Goal: Check status

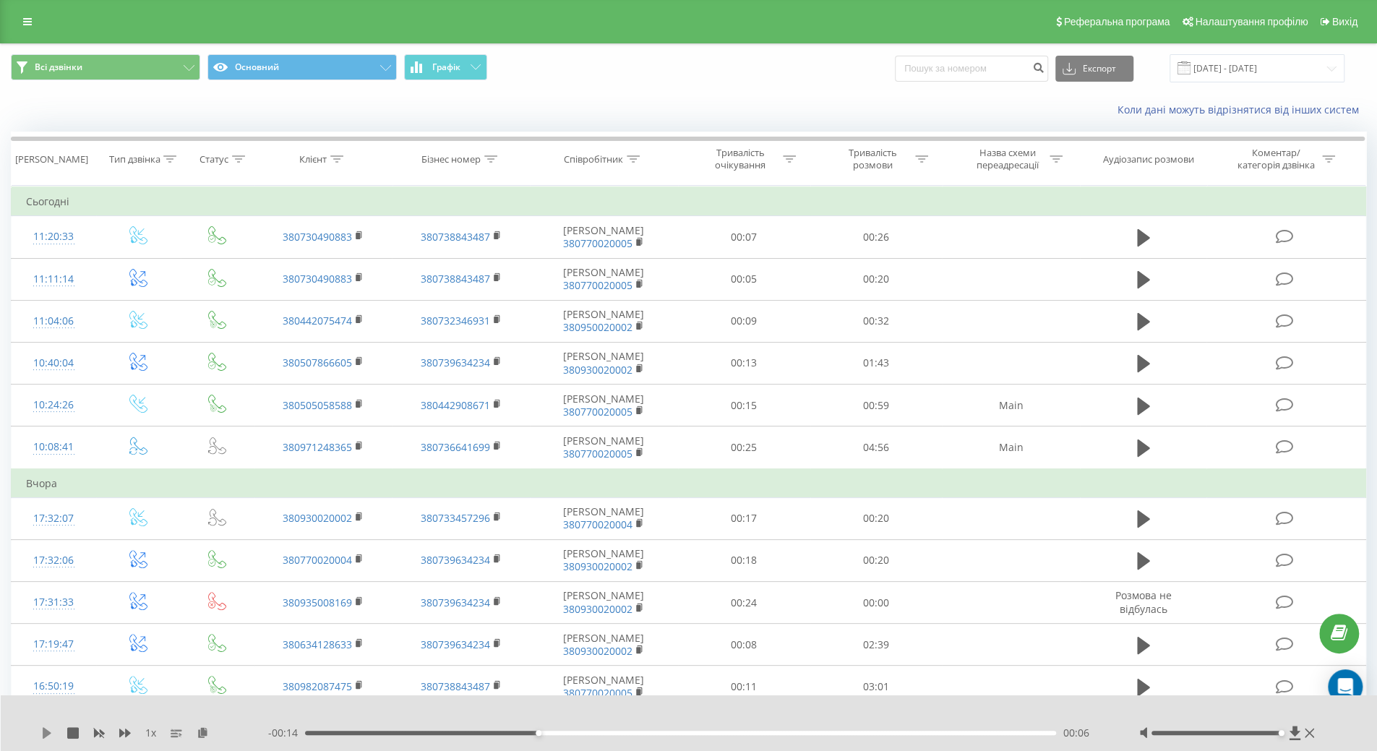
click at [42, 735] on icon at bounding box center [47, 733] width 12 height 12
click at [51, 737] on icon at bounding box center [49, 733] width 3 height 12
click at [42, 732] on icon at bounding box center [47, 733] width 12 height 12
click at [327, 733] on div "00:15" at bounding box center [681, 733] width 752 height 4
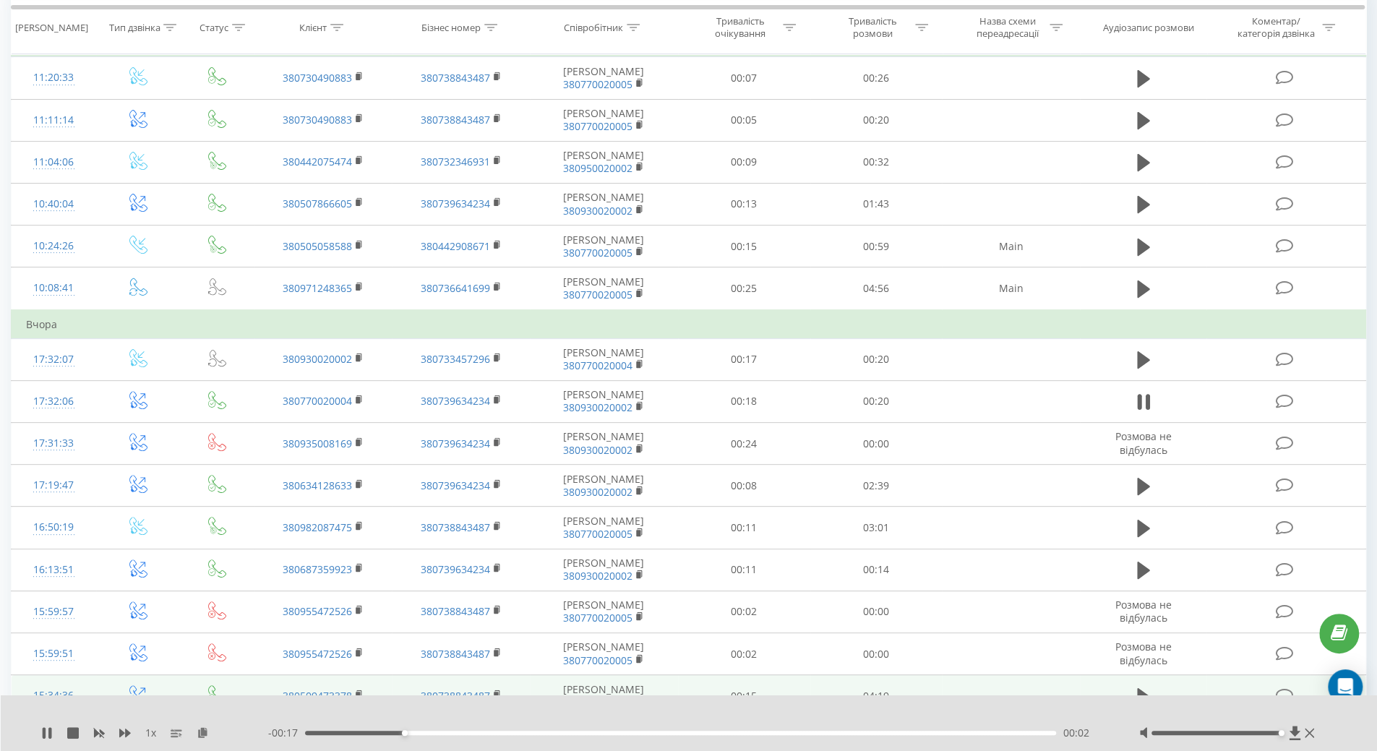
scroll to position [289, 0]
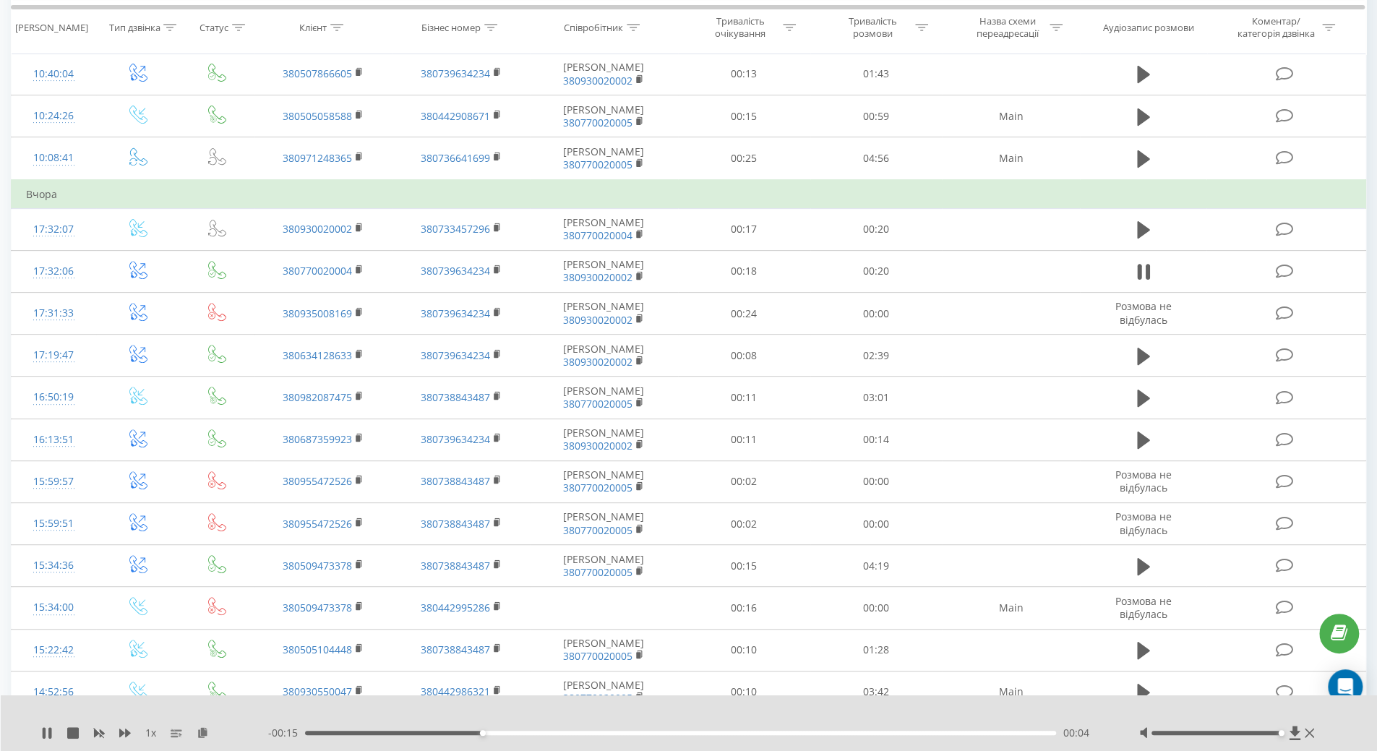
click at [1219, 731] on div at bounding box center [1217, 733] width 130 height 4
drag, startPoint x: 1219, startPoint y: 731, endPoint x: 1227, endPoint y: 734, distance: 8.5
click at [1227, 734] on div "Accessibility label" at bounding box center [1230, 733] width 6 height 6
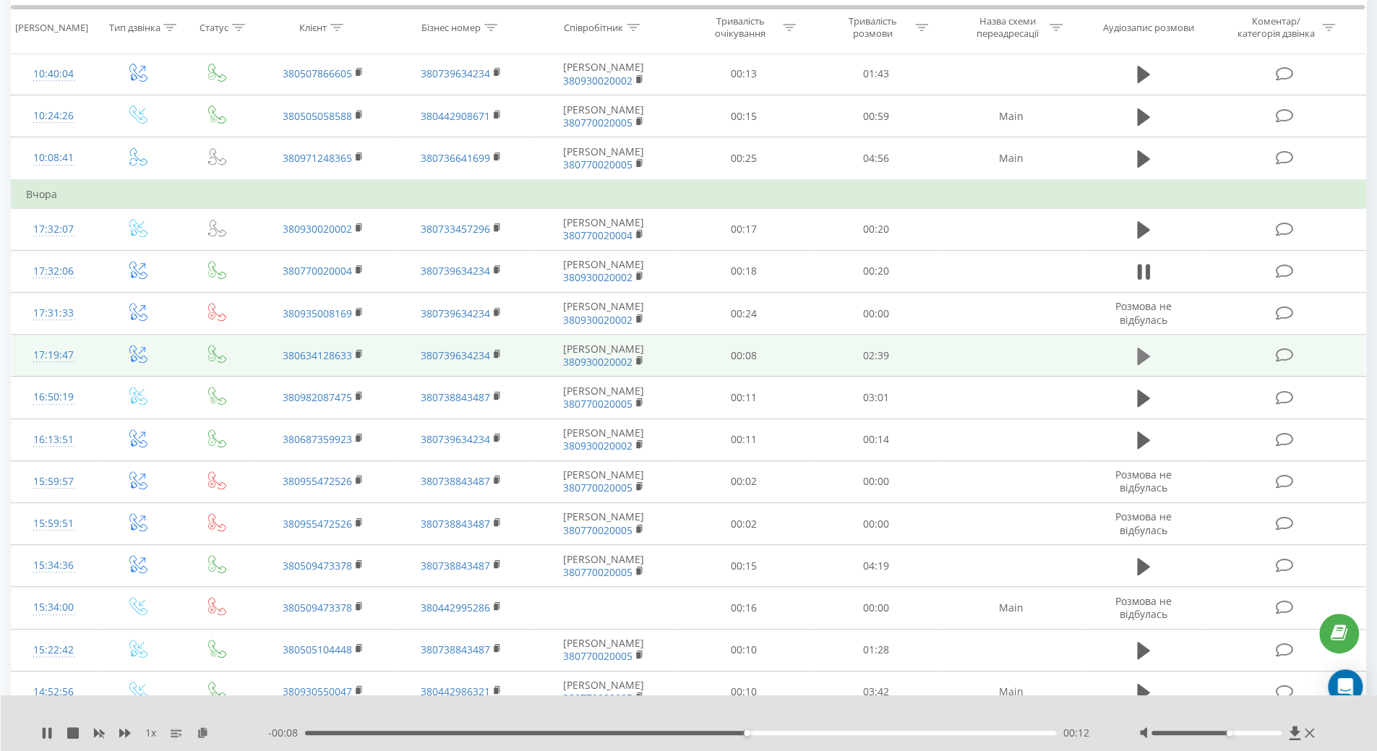
click at [1142, 359] on icon at bounding box center [1143, 356] width 13 height 20
click at [1142, 355] on icon at bounding box center [1143, 356] width 13 height 20
click at [44, 732] on icon at bounding box center [47, 733] width 9 height 12
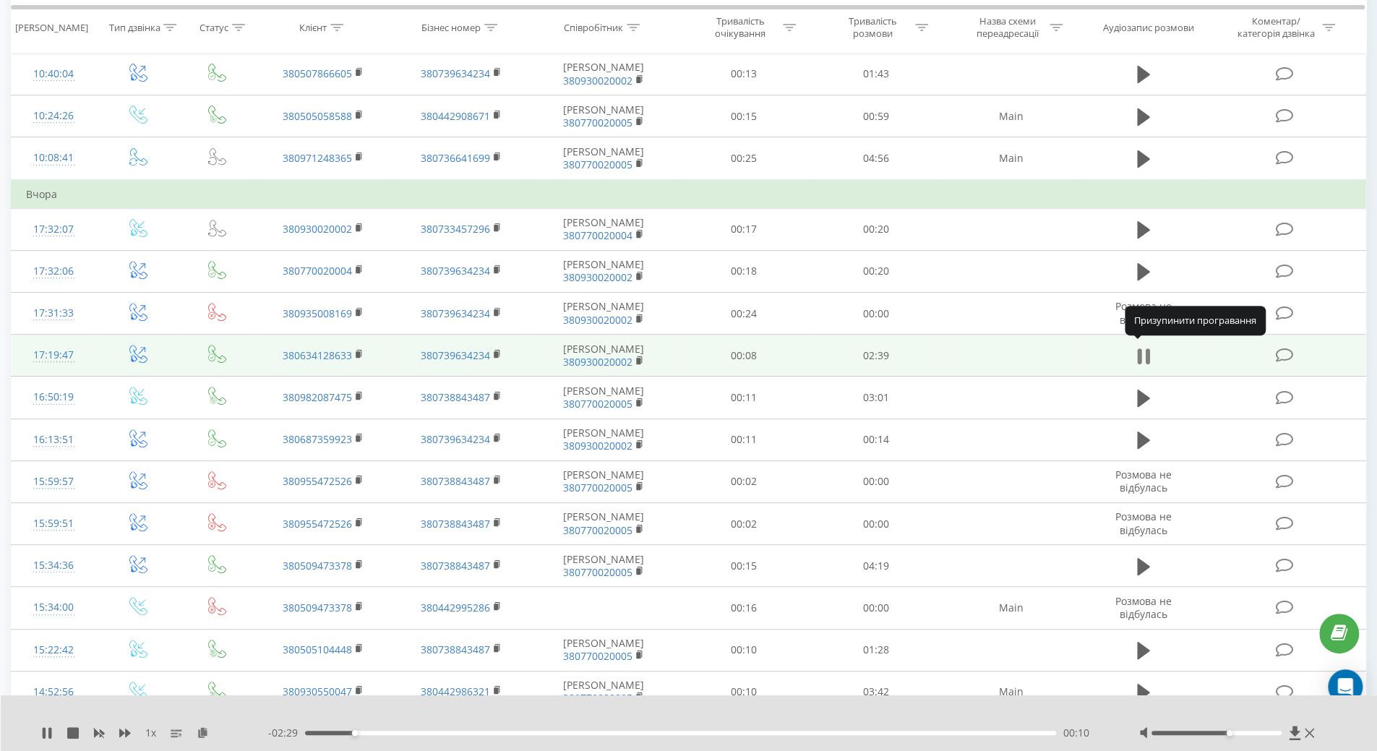
click at [1147, 355] on icon at bounding box center [1147, 356] width 4 height 16
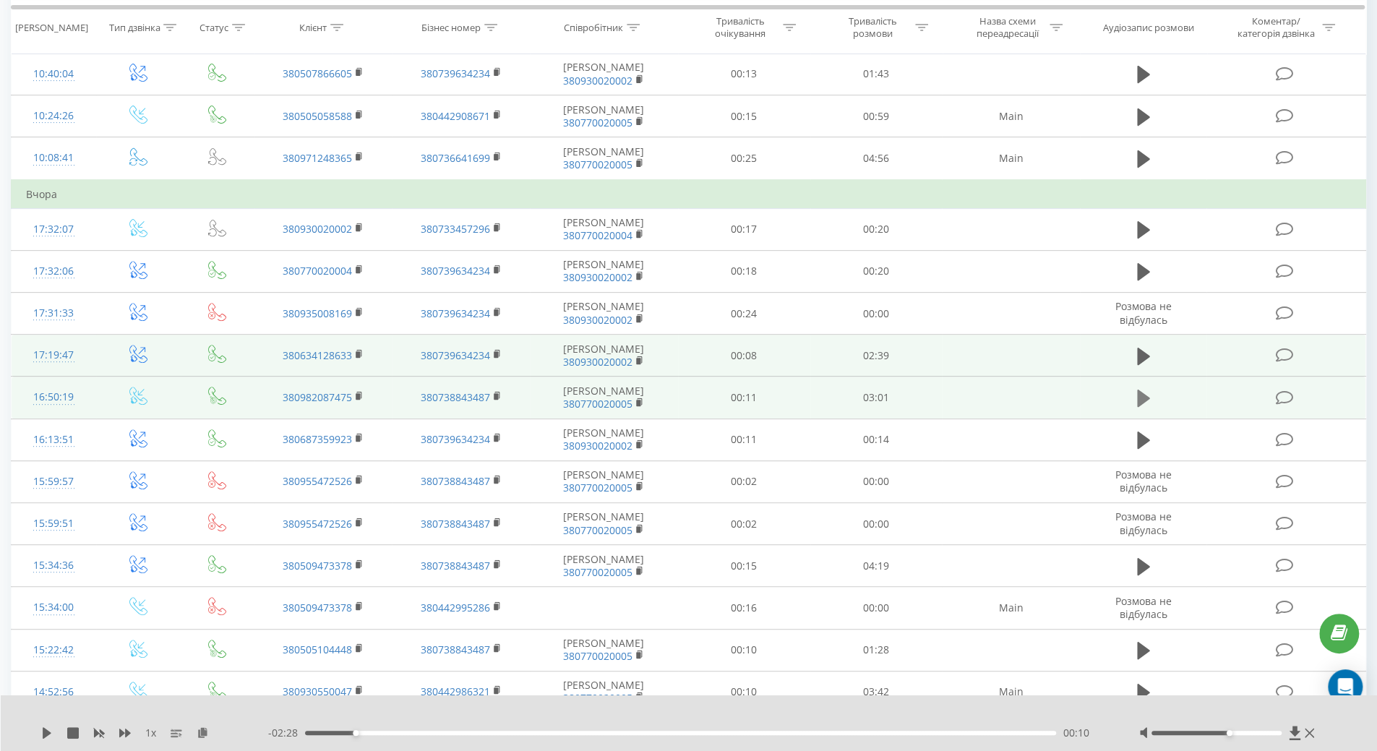
click at [1152, 390] on button at bounding box center [1144, 398] width 22 height 22
drag, startPoint x: 1227, startPoint y: 731, endPoint x: 1320, endPoint y: 727, distance: 93.4
click at [1320, 728] on div "1 x - 02:53 00:08 00:08" at bounding box center [689, 723] width 1377 height 56
click at [124, 732] on icon at bounding box center [125, 733] width 12 height 12
click at [46, 741] on div "1.25 x - 01:34 01:27 01:27" at bounding box center [689, 723] width 1377 height 56
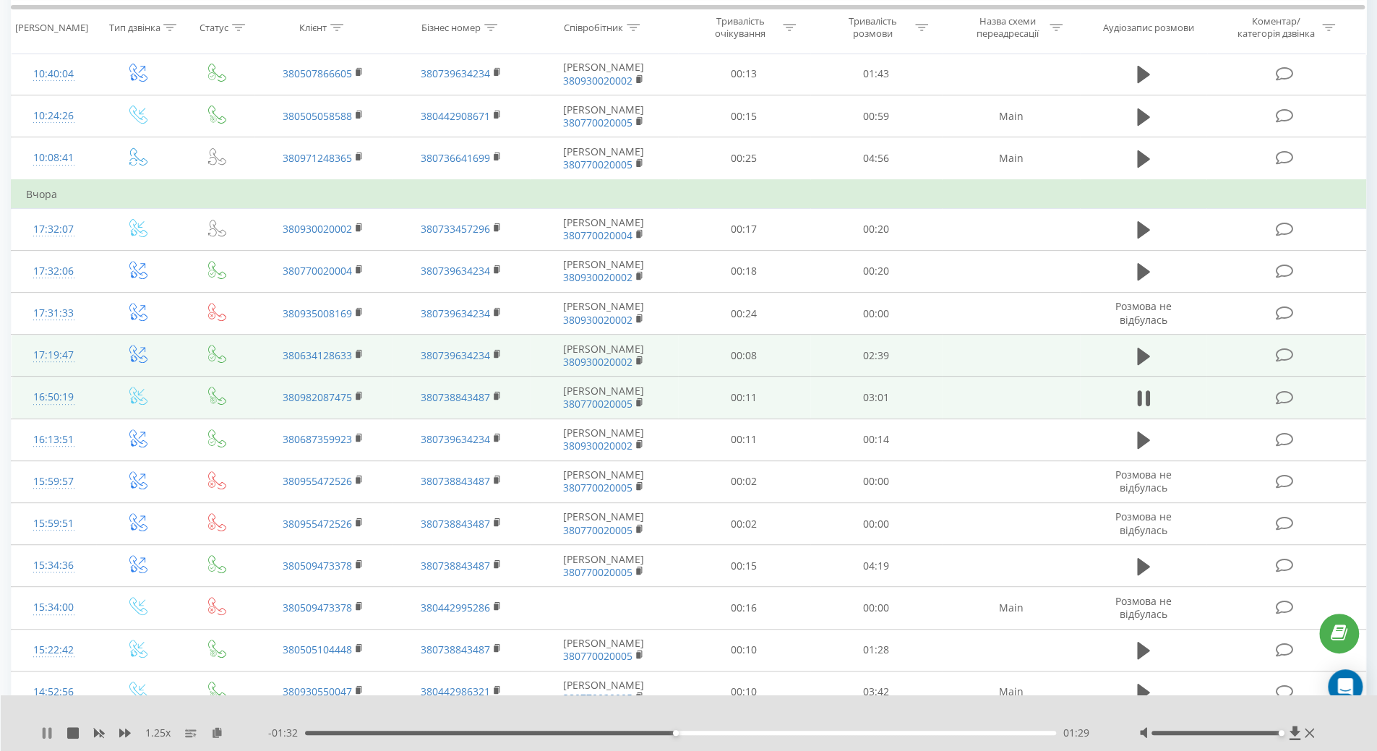
click at [49, 731] on icon at bounding box center [49, 733] width 3 height 12
click at [46, 725] on div "1.25 x - 01:32 01:30 01:30" at bounding box center [689, 723] width 1377 height 56
click at [45, 729] on icon at bounding box center [47, 733] width 9 height 12
click at [47, 737] on icon at bounding box center [47, 733] width 12 height 12
